Goal: Task Accomplishment & Management: Manage account settings

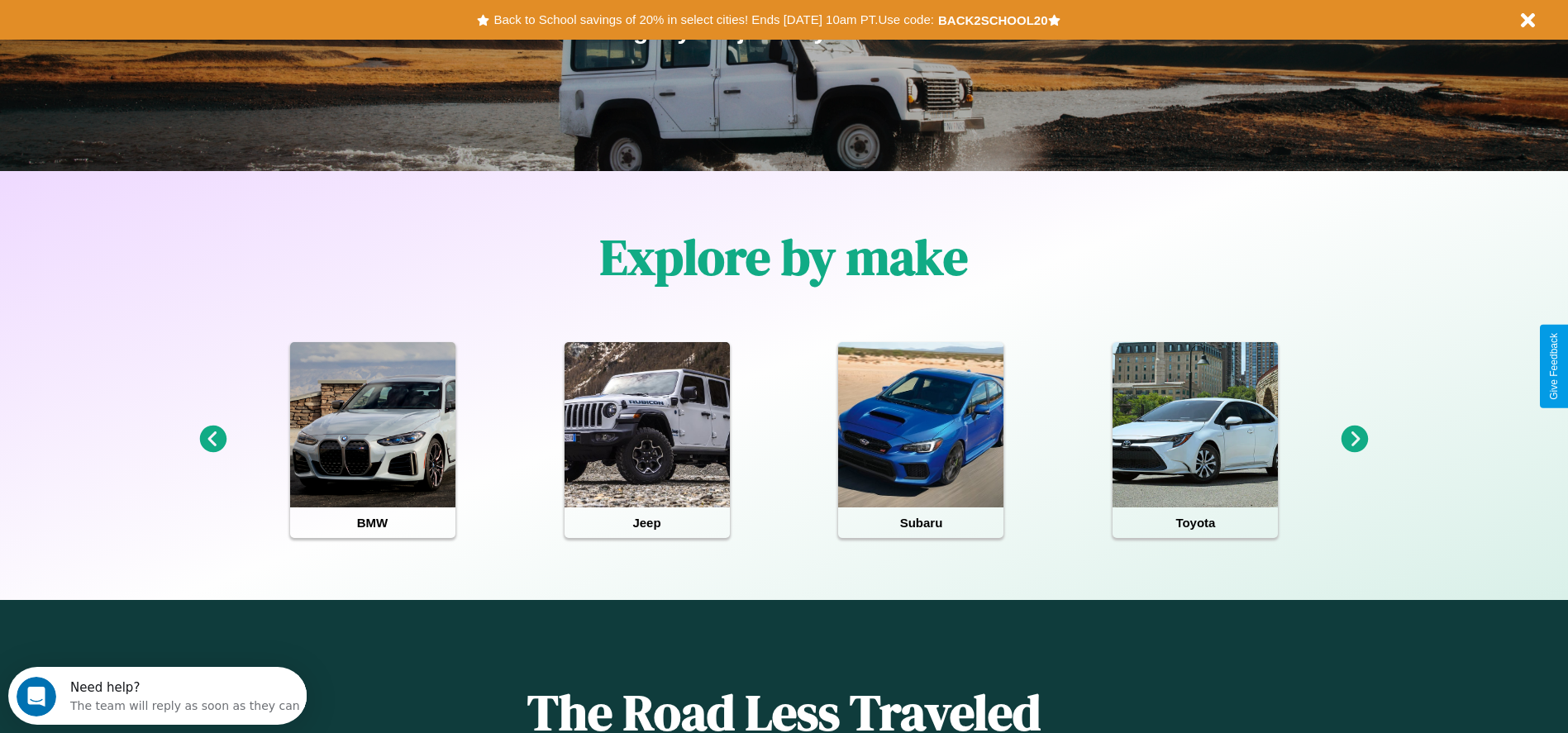
scroll to position [343, 0]
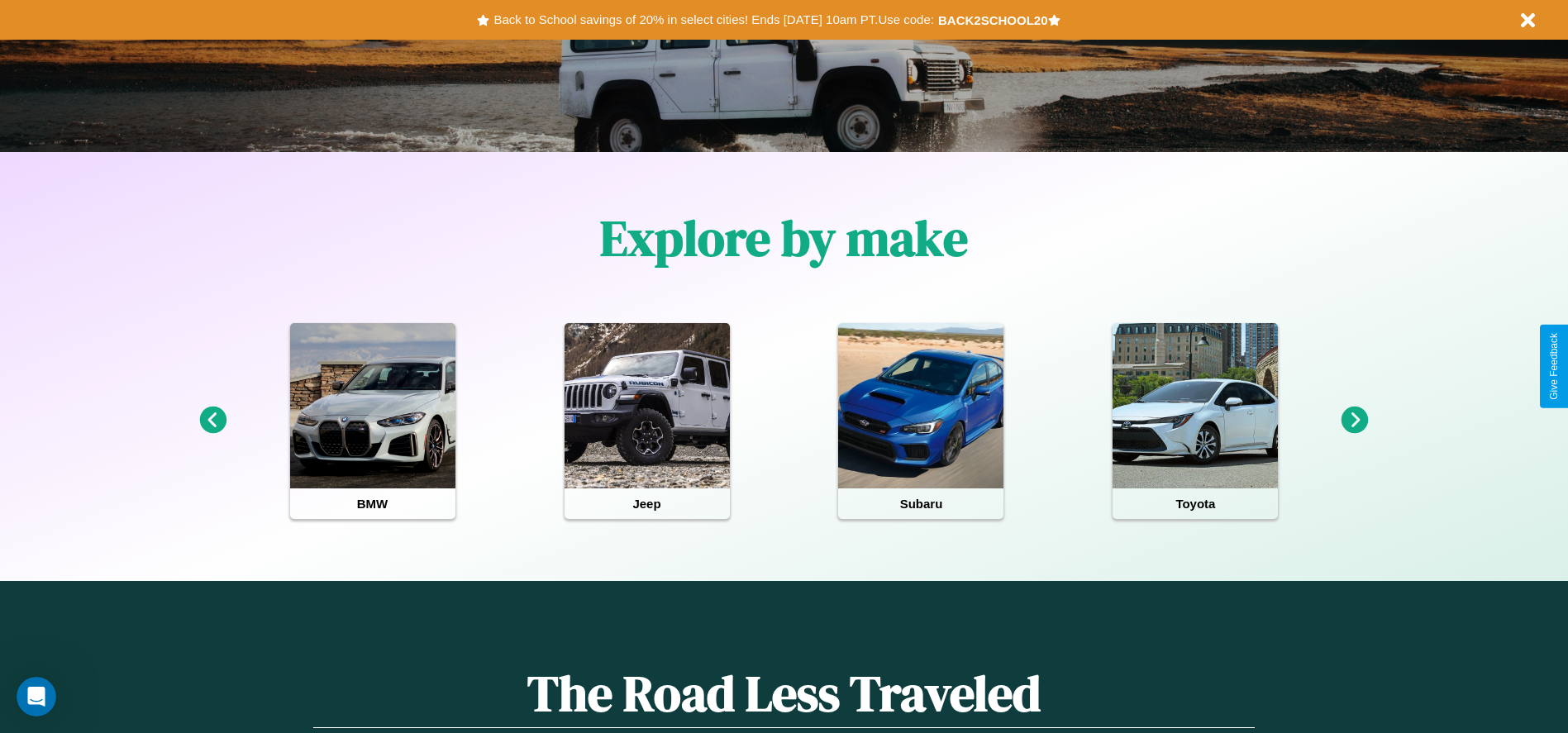
click at [212, 421] on icon at bounding box center [213, 421] width 27 height 27
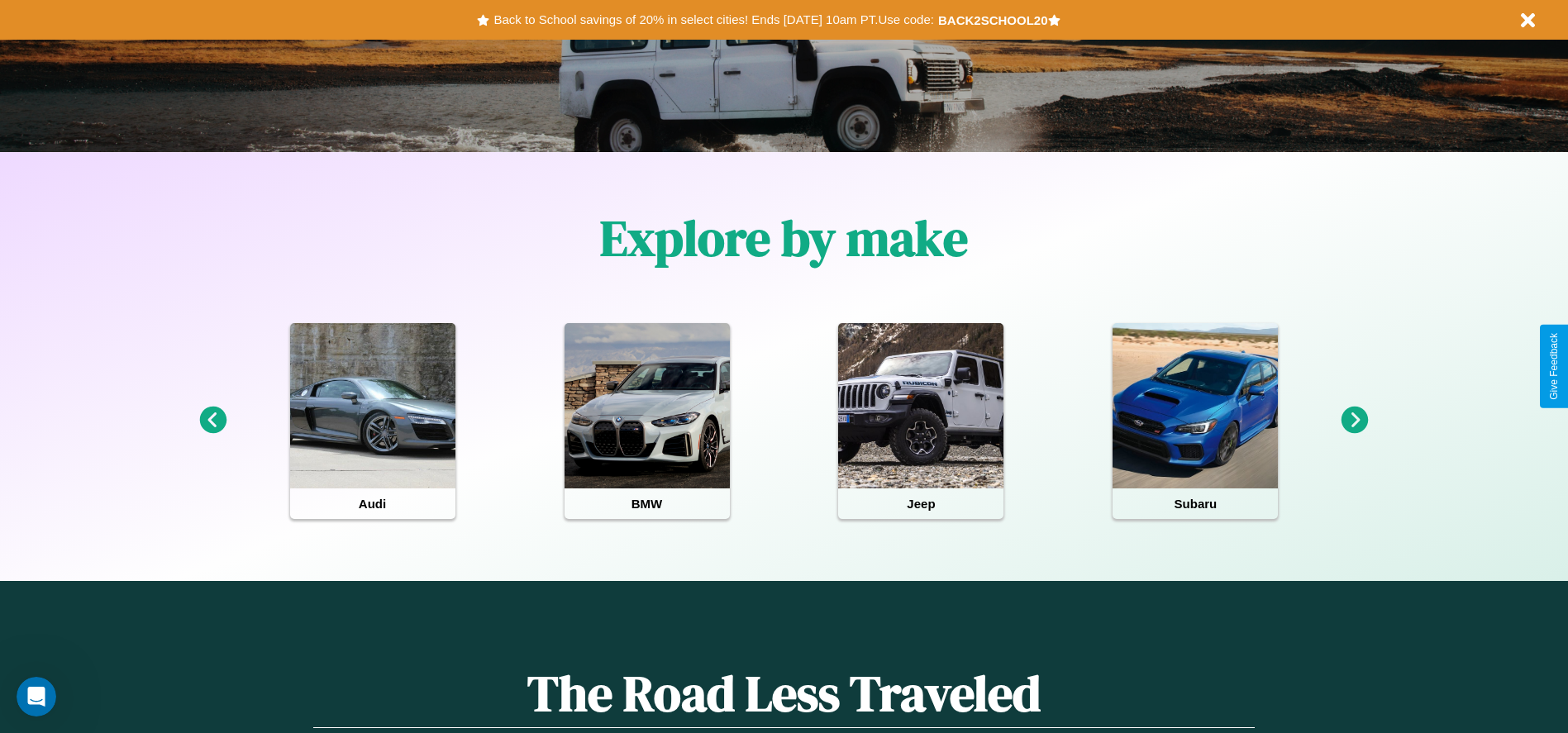
click at [212, 421] on icon at bounding box center [213, 421] width 27 height 27
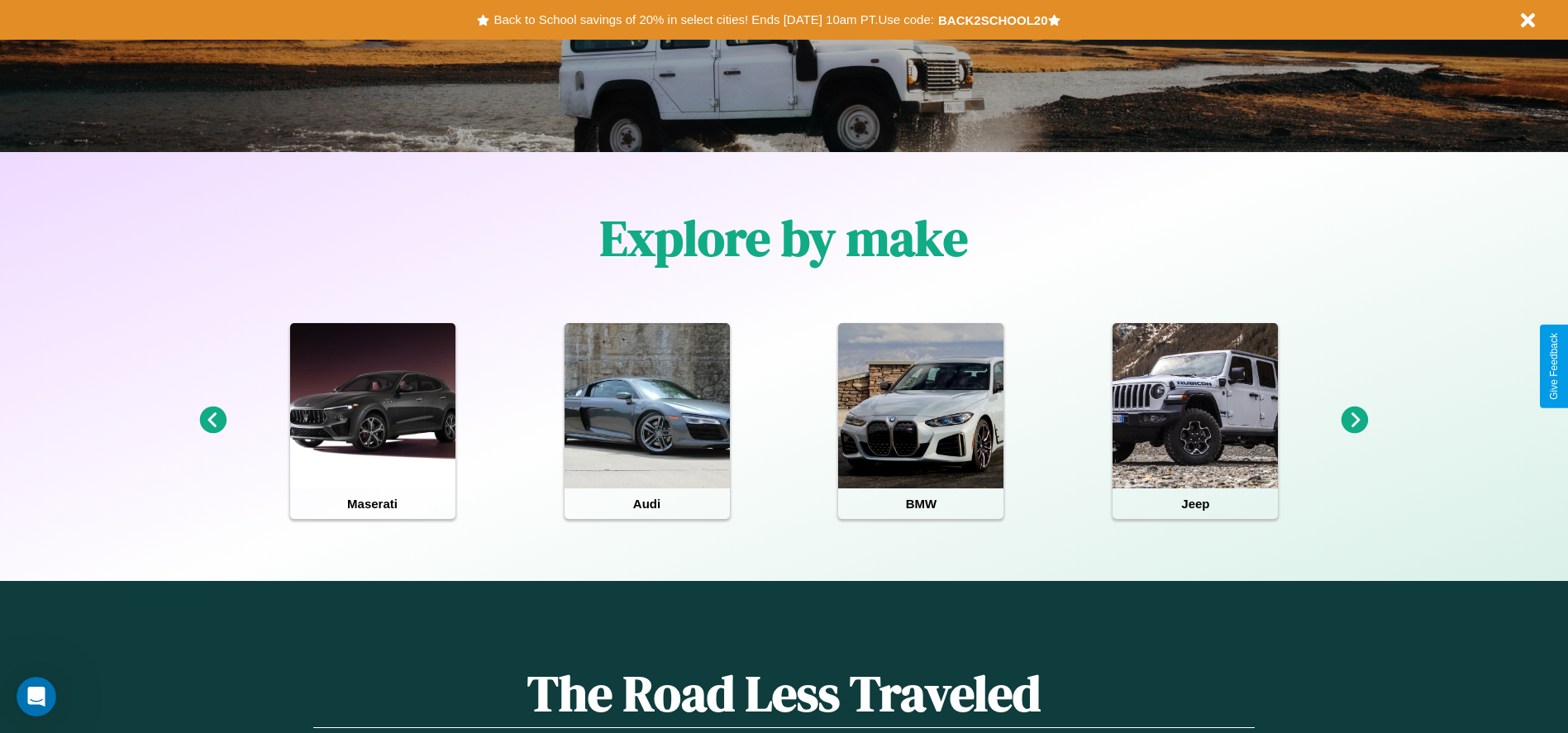
click at [212, 421] on icon at bounding box center [213, 421] width 27 height 27
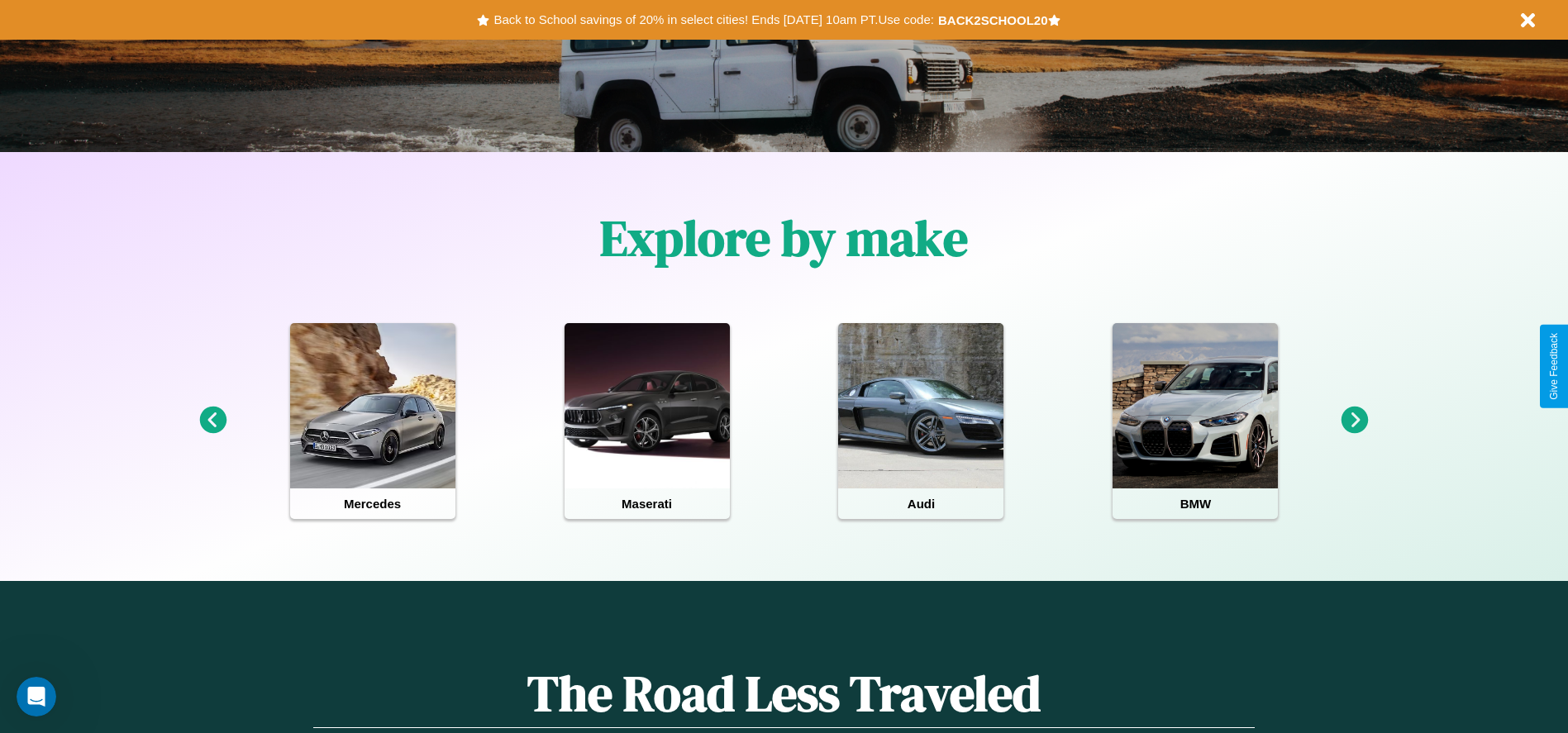
click at [1355, 421] on icon at bounding box center [1355, 421] width 27 height 27
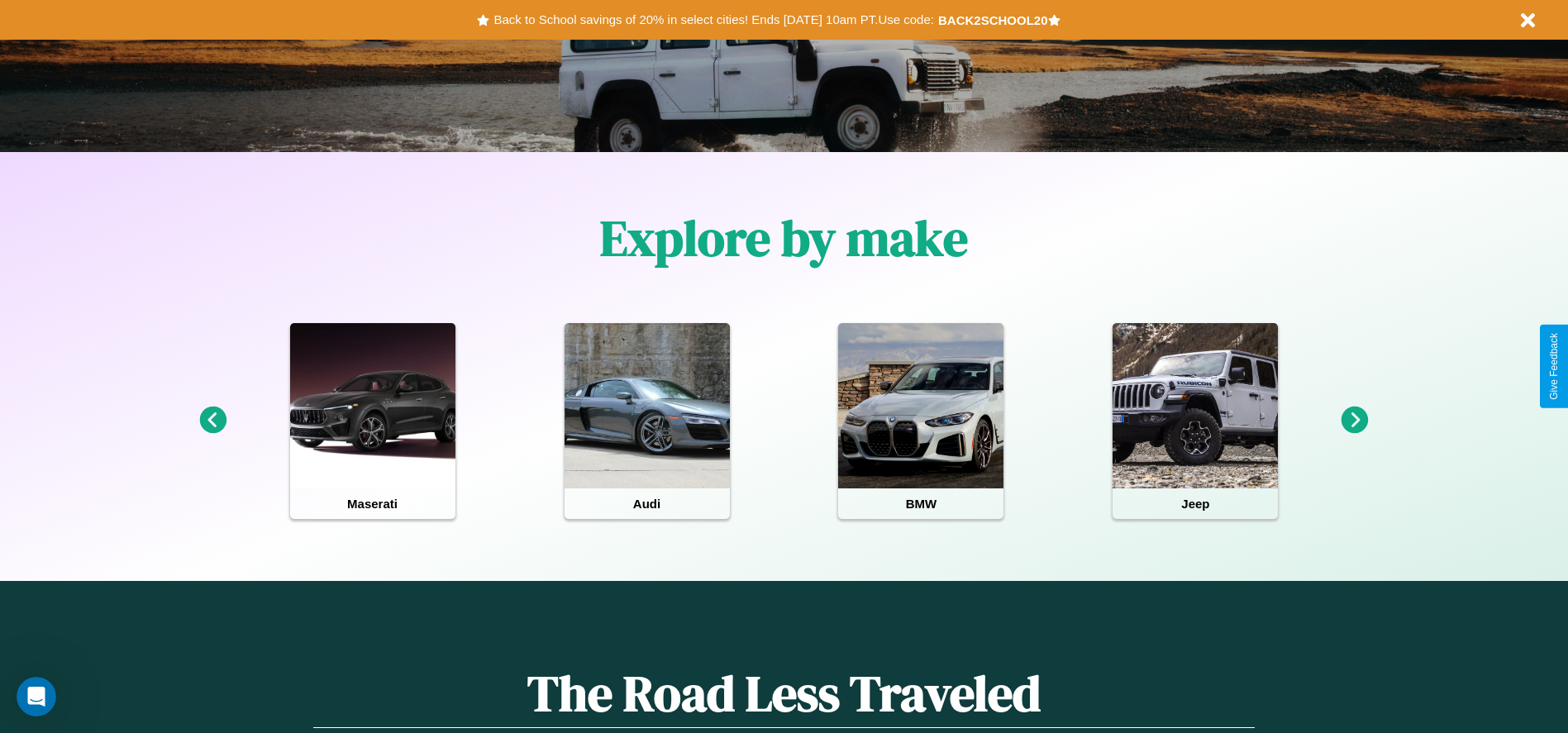
click at [1355, 421] on icon at bounding box center [1355, 421] width 27 height 27
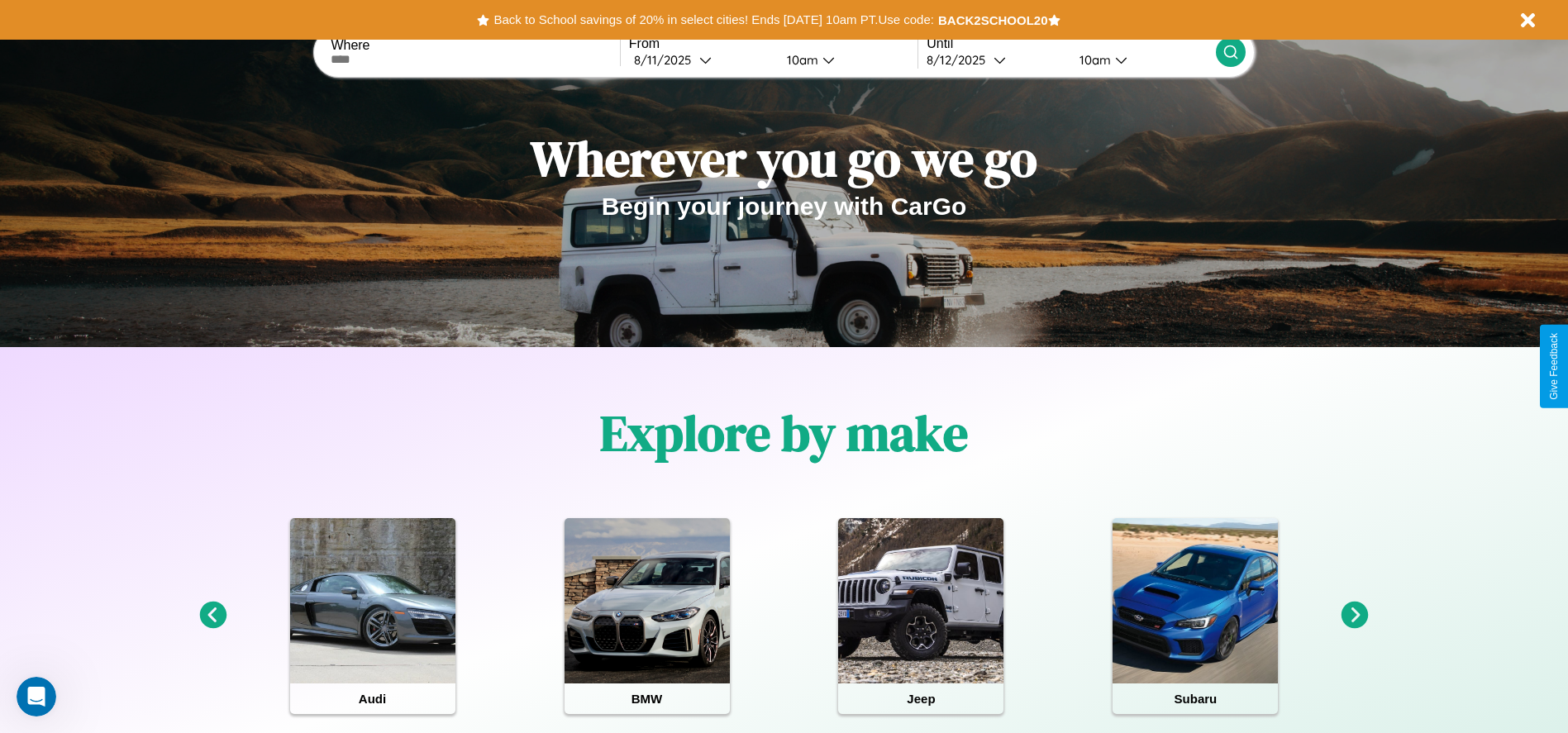
scroll to position [0, 0]
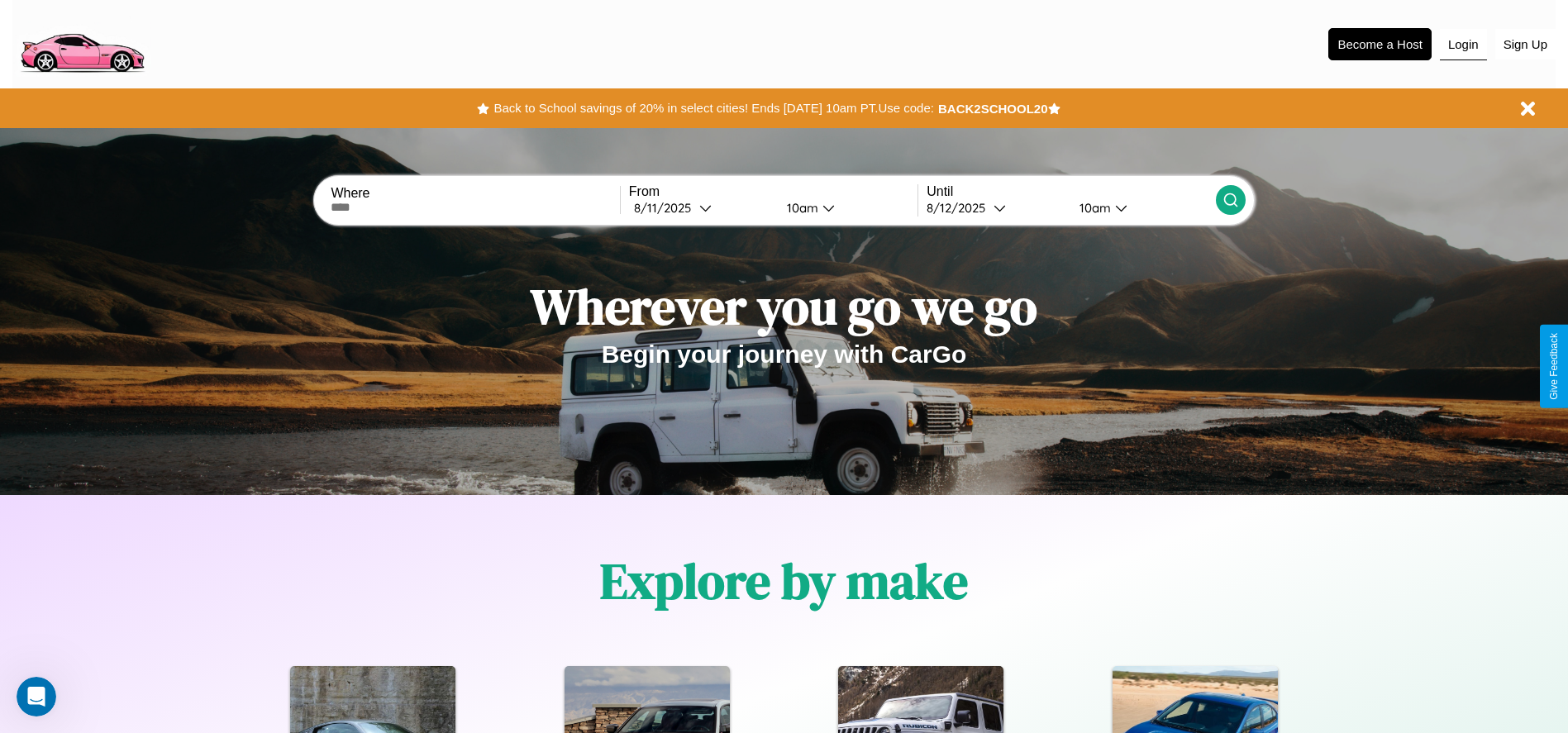
click at [1463, 44] on button "Login" at bounding box center [1463, 45] width 47 height 31
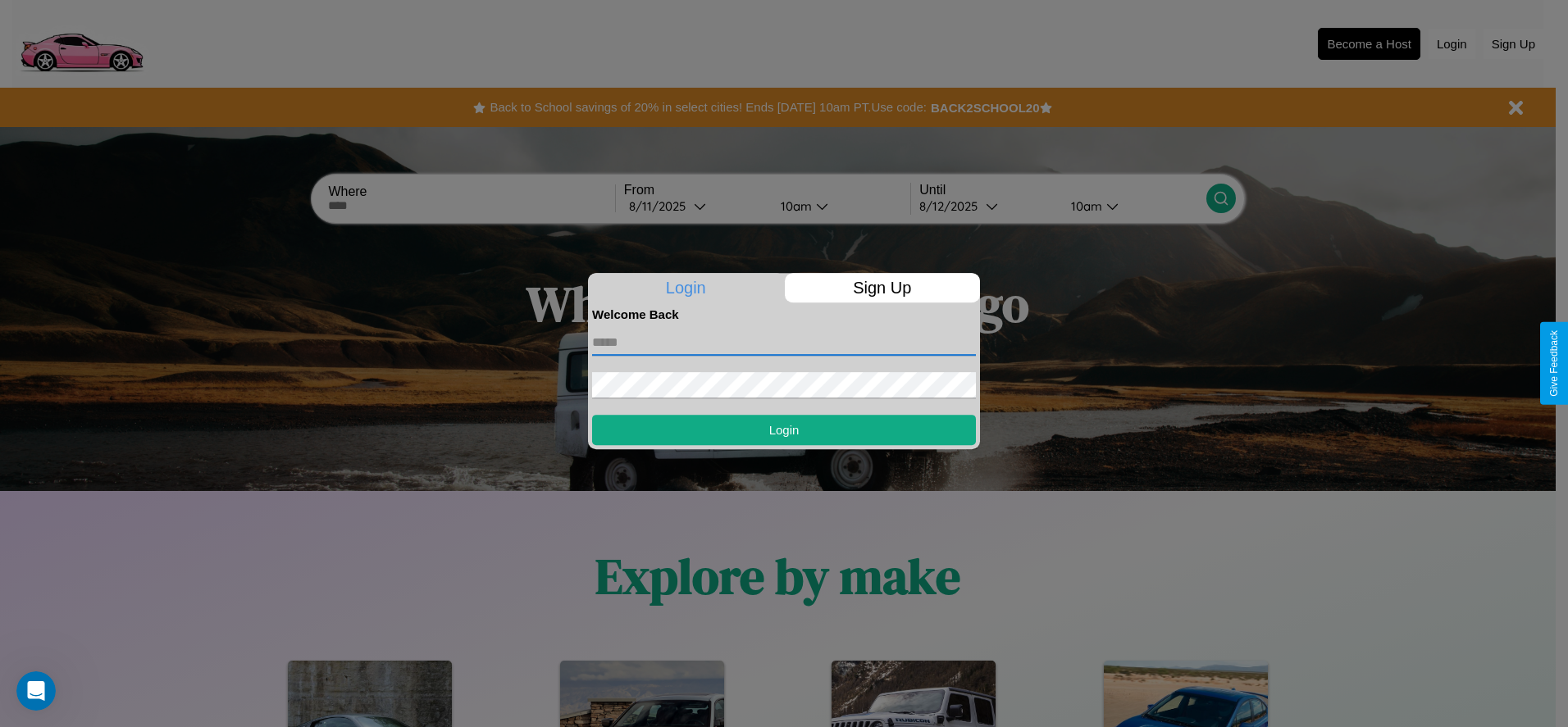
click at [784, 342] on input "text" at bounding box center [784, 342] width 384 height 26
type input "**********"
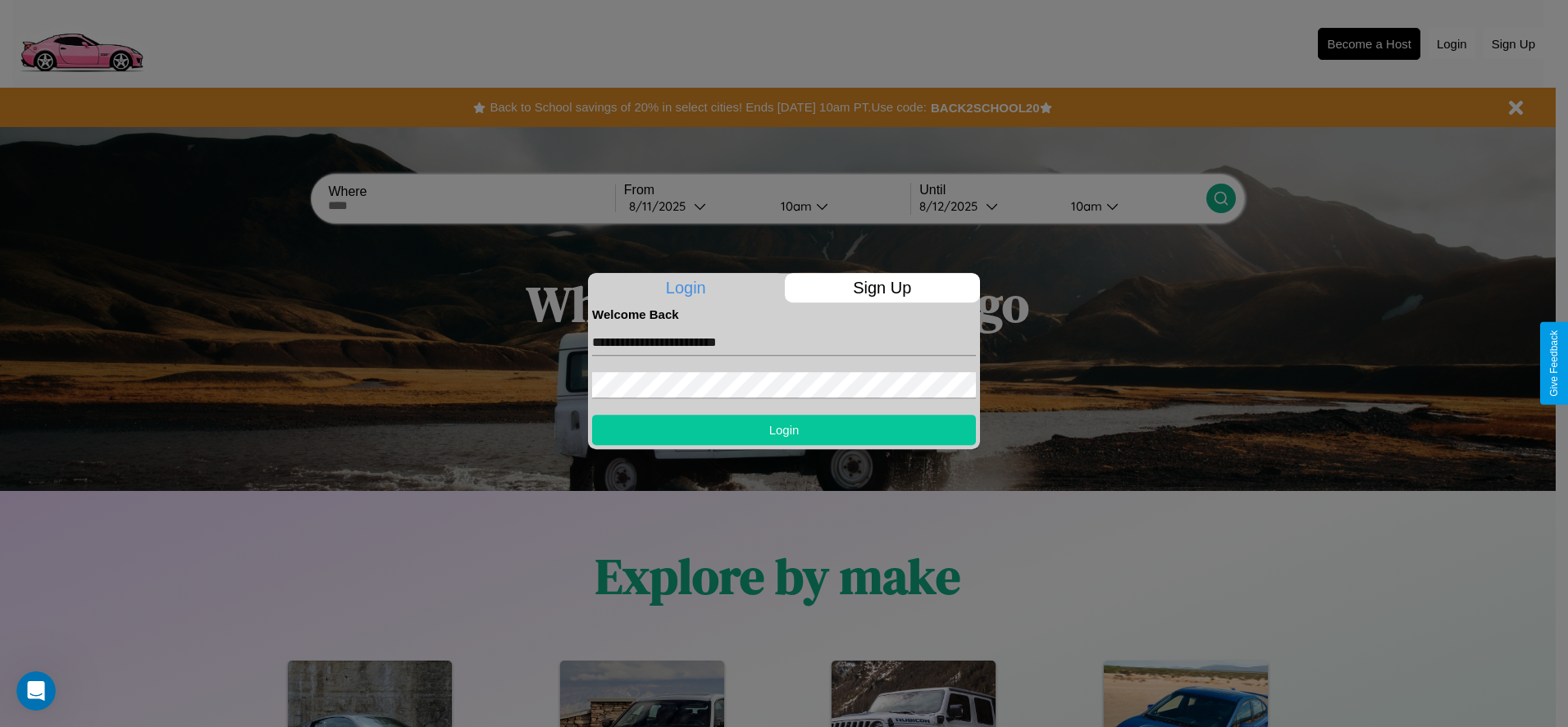
click at [784, 430] on button "Login" at bounding box center [784, 429] width 384 height 30
